Goal: Find specific page/section: Find specific page/section

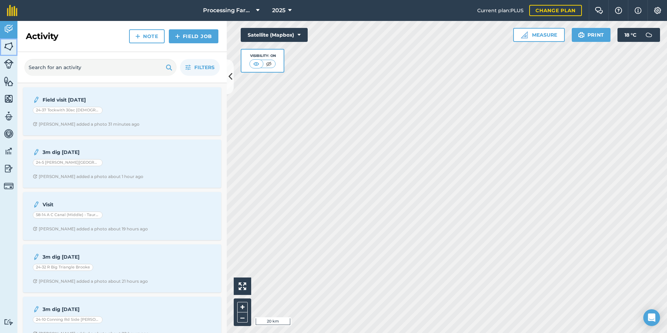
click at [9, 44] on img at bounding box center [9, 46] width 10 height 10
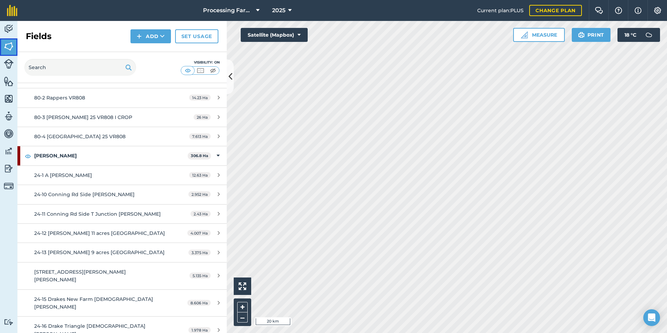
scroll to position [244, 0]
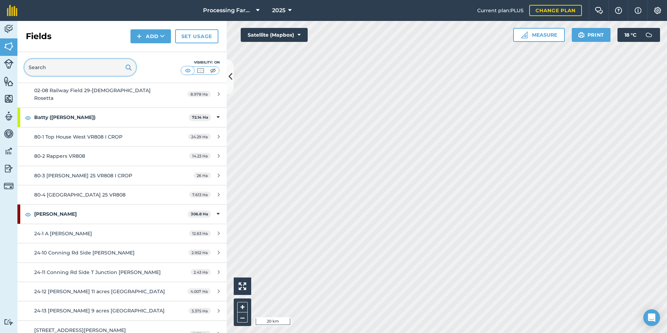
click at [68, 63] on input "text" at bounding box center [80, 67] width 112 height 17
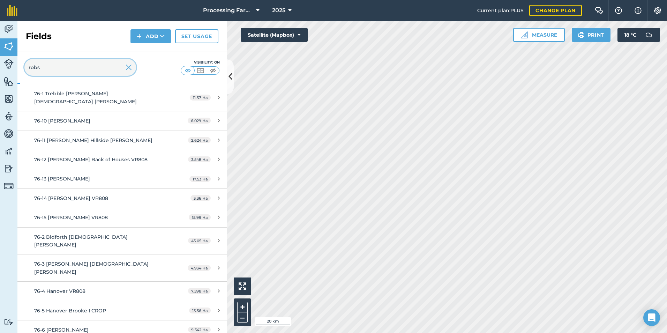
scroll to position [73, 0]
type input "[PERSON_NAME]"
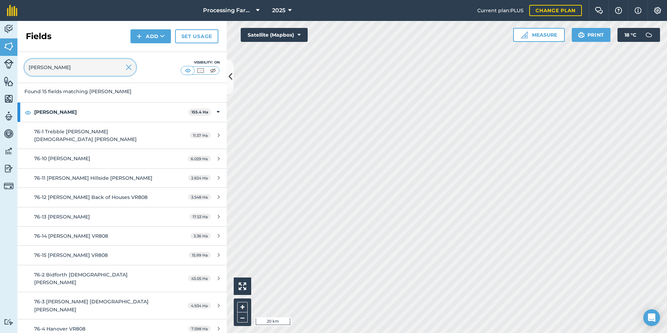
scroll to position [70, 0]
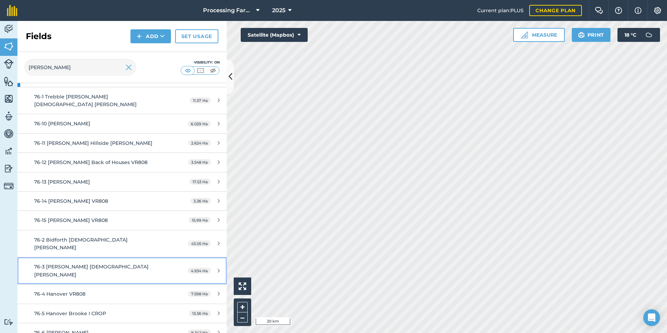
click at [99, 263] on div "76-3 [PERSON_NAME] [DEMOGRAPHIC_DATA] [PERSON_NAME]" at bounding box center [99, 271] width 131 height 16
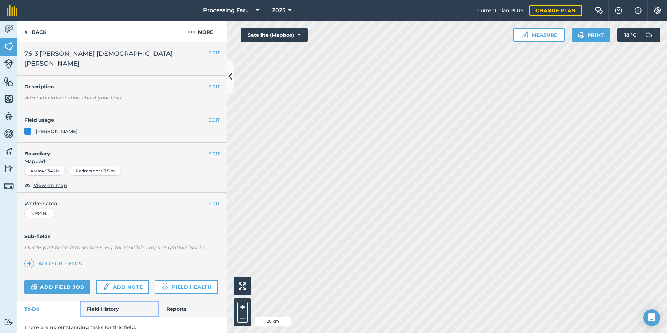
click at [109, 305] on link "Field History" at bounding box center [119, 308] width 79 height 15
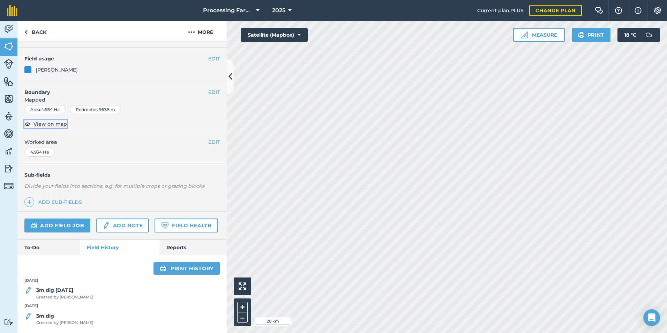
click at [38, 120] on span "View on map" at bounding box center [51, 124] width 34 height 8
